Goal: Task Accomplishment & Management: Manage account settings

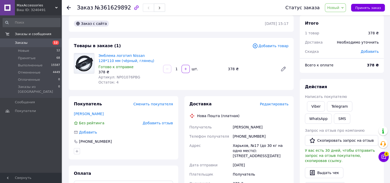
scroll to position [26, 0]
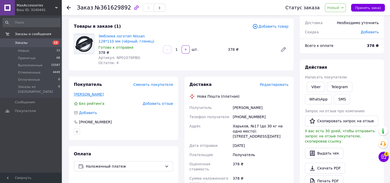
click at [88, 93] on link "[PERSON_NAME]" at bounding box center [89, 94] width 30 height 4
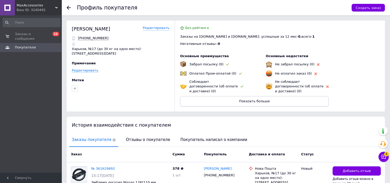
click at [275, 97] on button "Показать больше" at bounding box center [254, 101] width 149 height 10
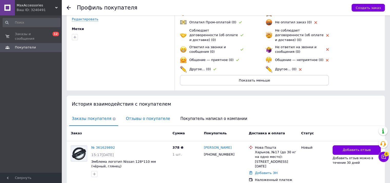
click at [145, 112] on span "Отзывы о покупателе" at bounding box center [147, 118] width 49 height 13
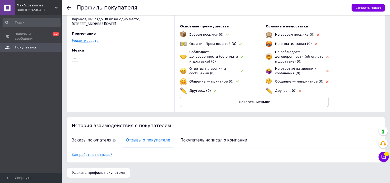
scroll to position [25, 0]
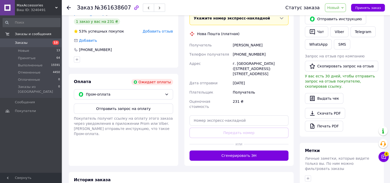
scroll to position [103, 0]
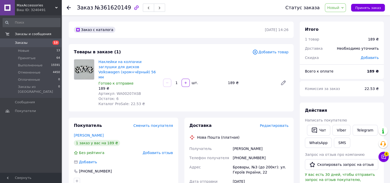
scroll to position [51, 0]
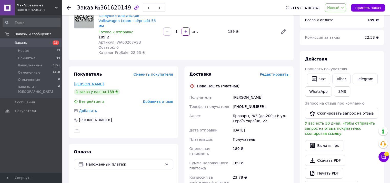
click at [84, 82] on link "[PERSON_NAME]" at bounding box center [89, 84] width 30 height 4
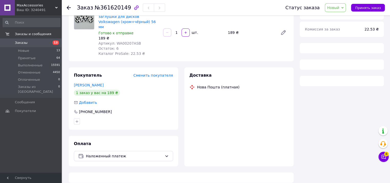
scroll to position [51, 0]
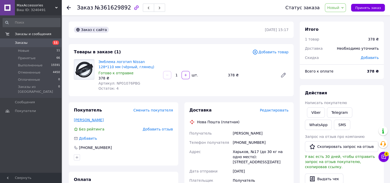
click at [89, 119] on link "[PERSON_NAME]" at bounding box center [89, 120] width 30 height 4
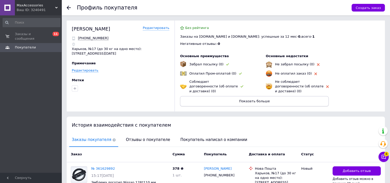
click at [218, 96] on button "Показать больше" at bounding box center [254, 101] width 149 height 10
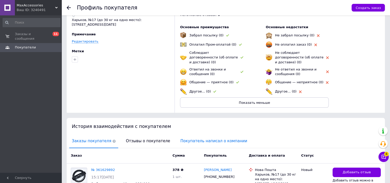
scroll to position [51, 0]
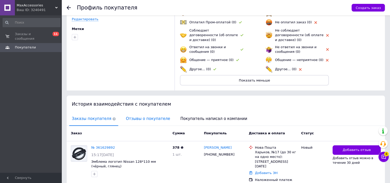
click at [147, 113] on span "Отзывы о покупателе" at bounding box center [147, 118] width 49 height 13
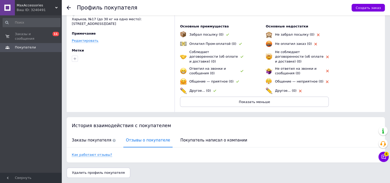
scroll to position [25, 0]
